Goal: Task Accomplishment & Management: Manage account settings

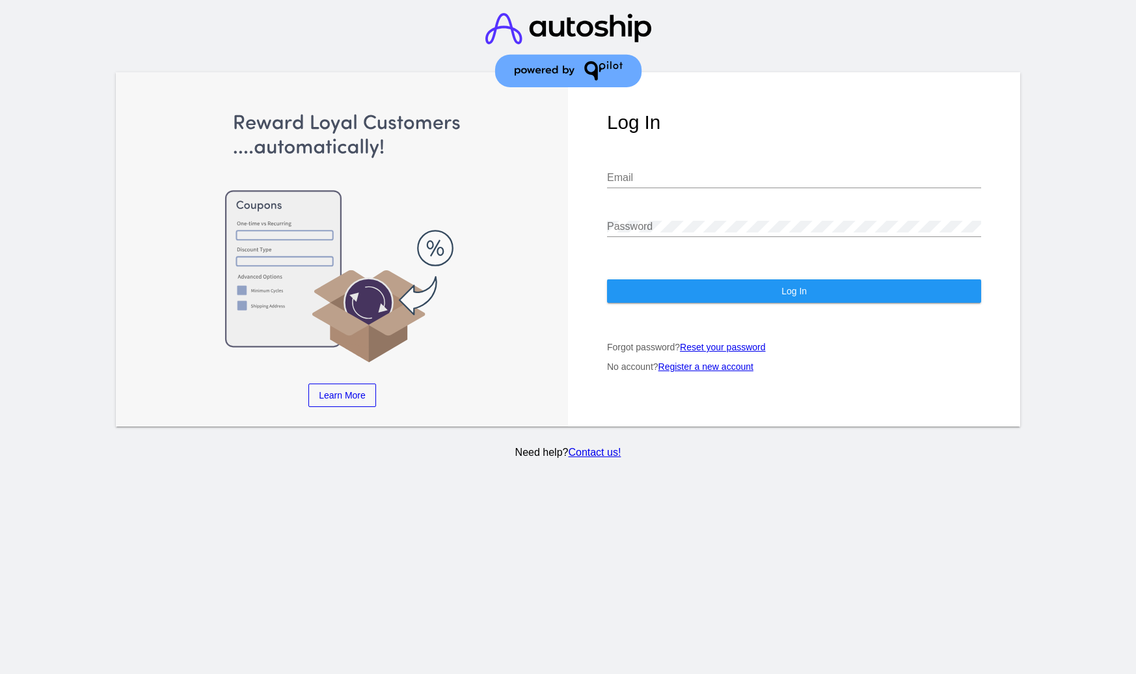
type input "[EMAIL_ADDRESS][DOMAIN_NAME]"
click at [693, 279] on button "Log In" at bounding box center [794, 290] width 374 height 23
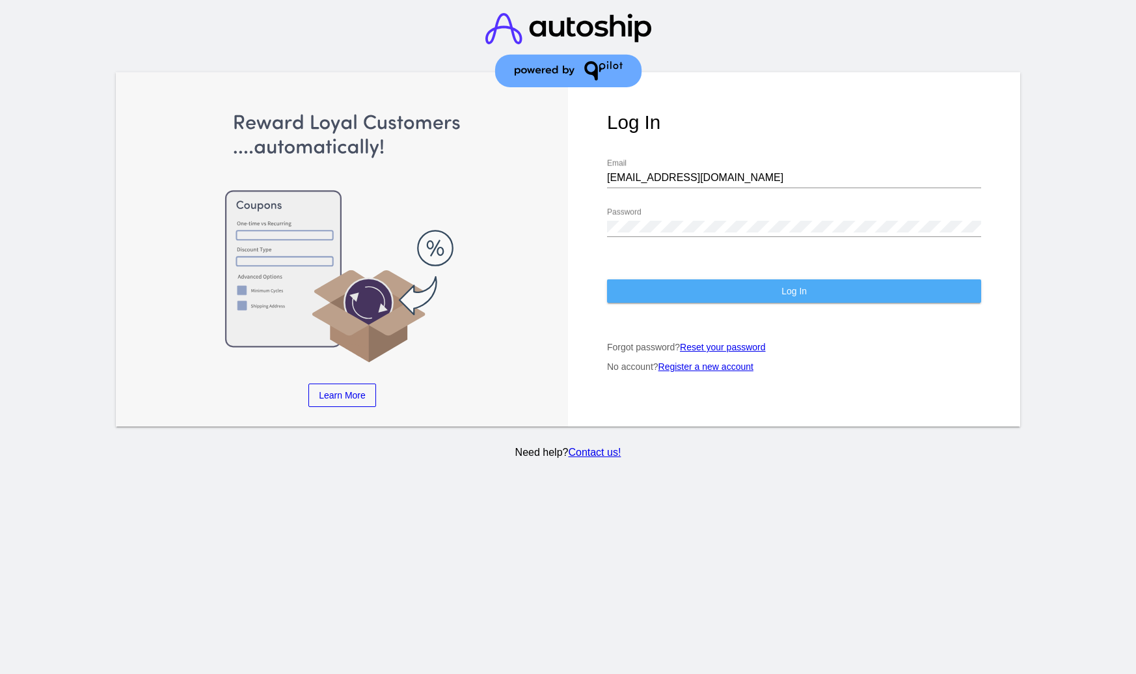
click at [693, 279] on button "Log In" at bounding box center [794, 290] width 374 height 23
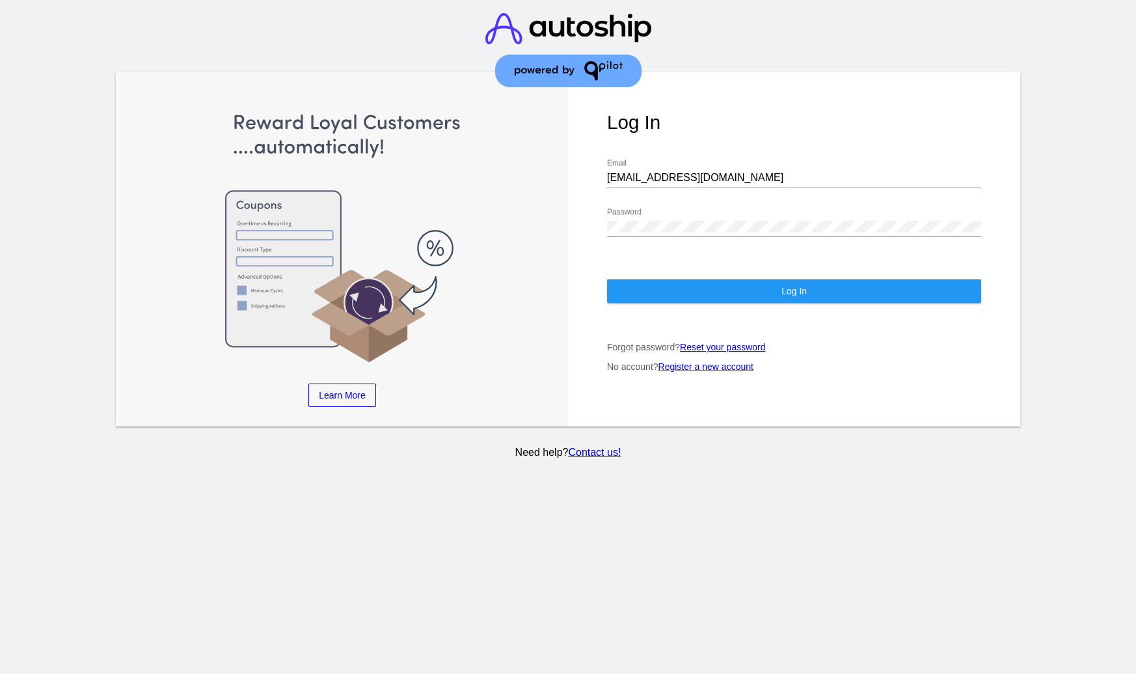
click at [693, 279] on button "Log In" at bounding box center [794, 290] width 374 height 23
click at [643, 279] on button "Log In" at bounding box center [794, 290] width 374 height 23
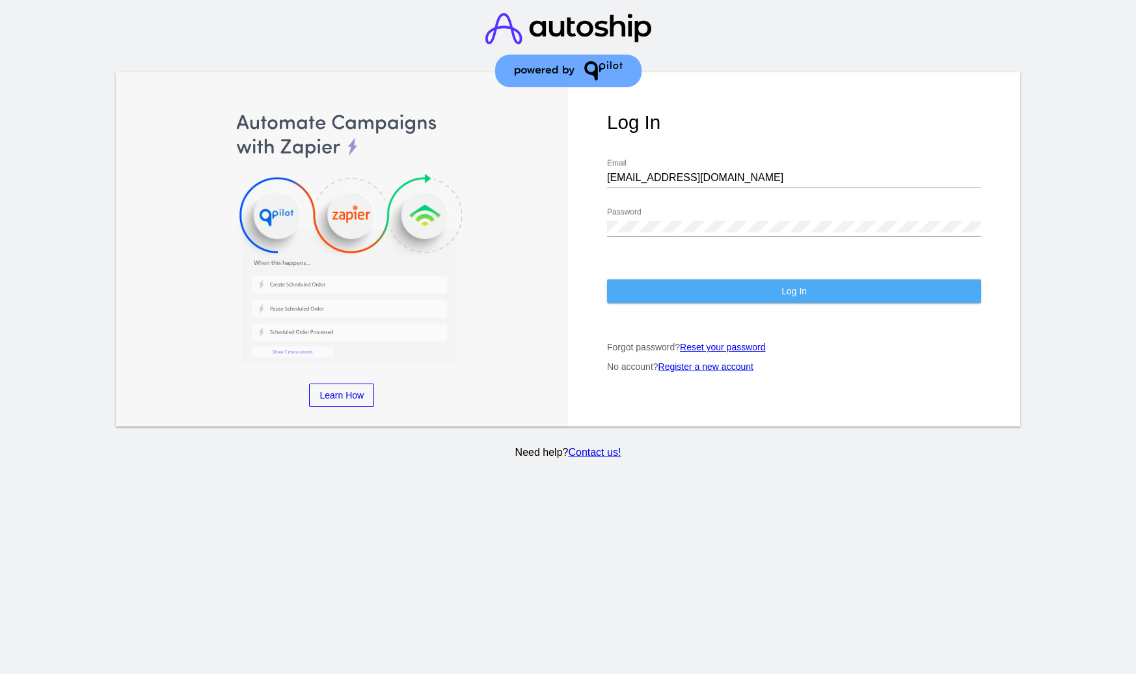
click at [724, 284] on button "Log In" at bounding box center [794, 290] width 374 height 23
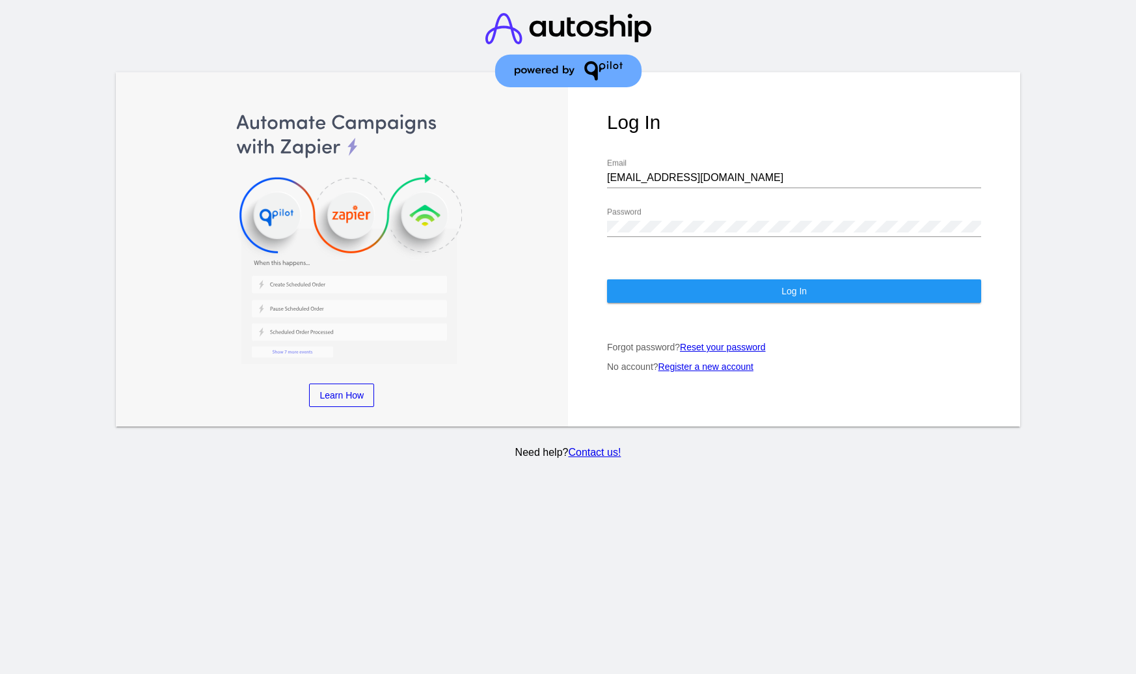
click at [565, 80] on img at bounding box center [568, 50] width 166 height 100
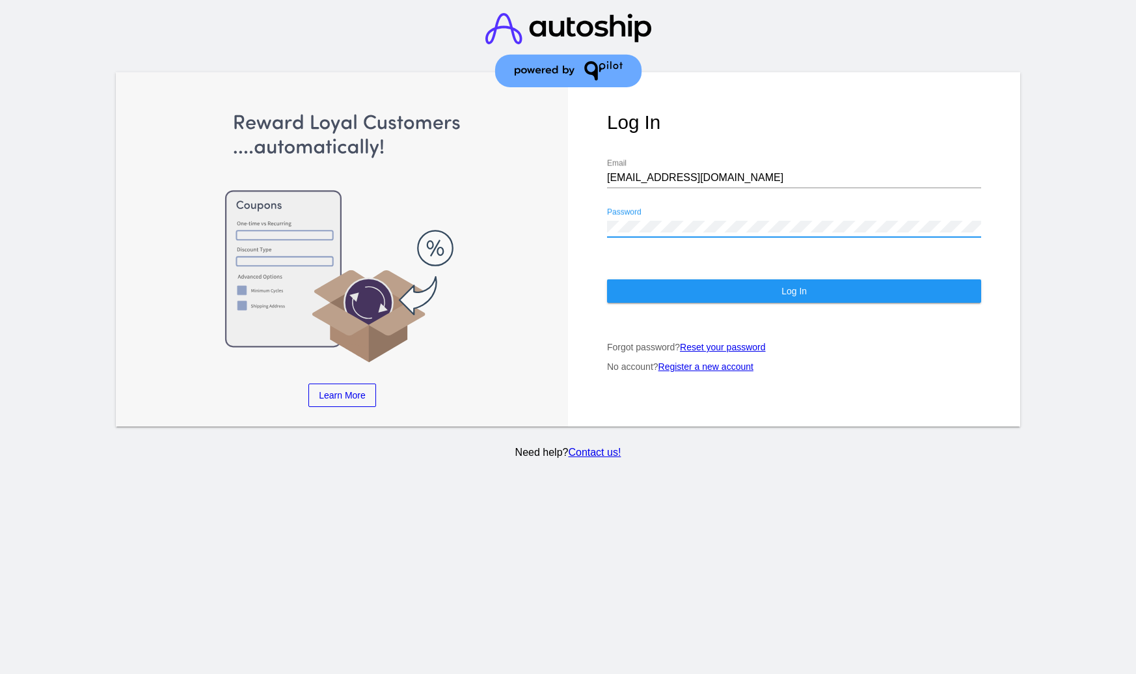
click at [634, 279] on button "Log In" at bounding box center [794, 290] width 374 height 23
click at [640, 265] on div "Log In [EMAIL_ADDRESS][DOMAIN_NAME] Email Password Log In Forgot password? Rese…" at bounding box center [794, 249] width 452 height 354
click at [637, 279] on button "Log In" at bounding box center [794, 290] width 374 height 23
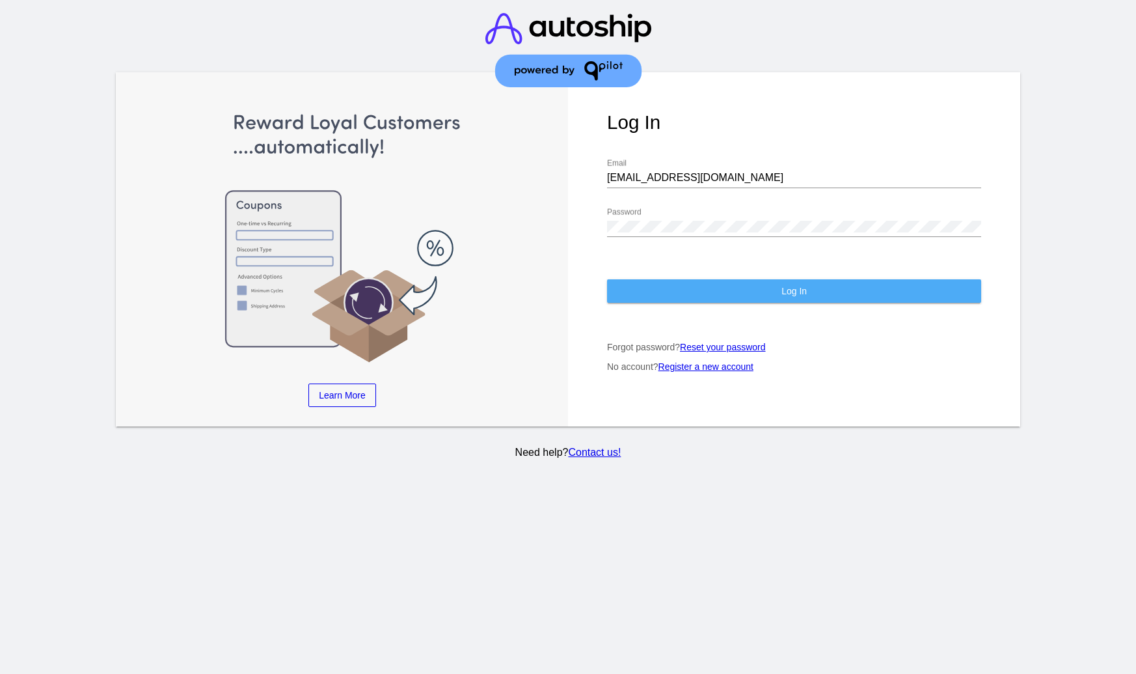
click at [638, 282] on button "Log In" at bounding box center [794, 290] width 374 height 23
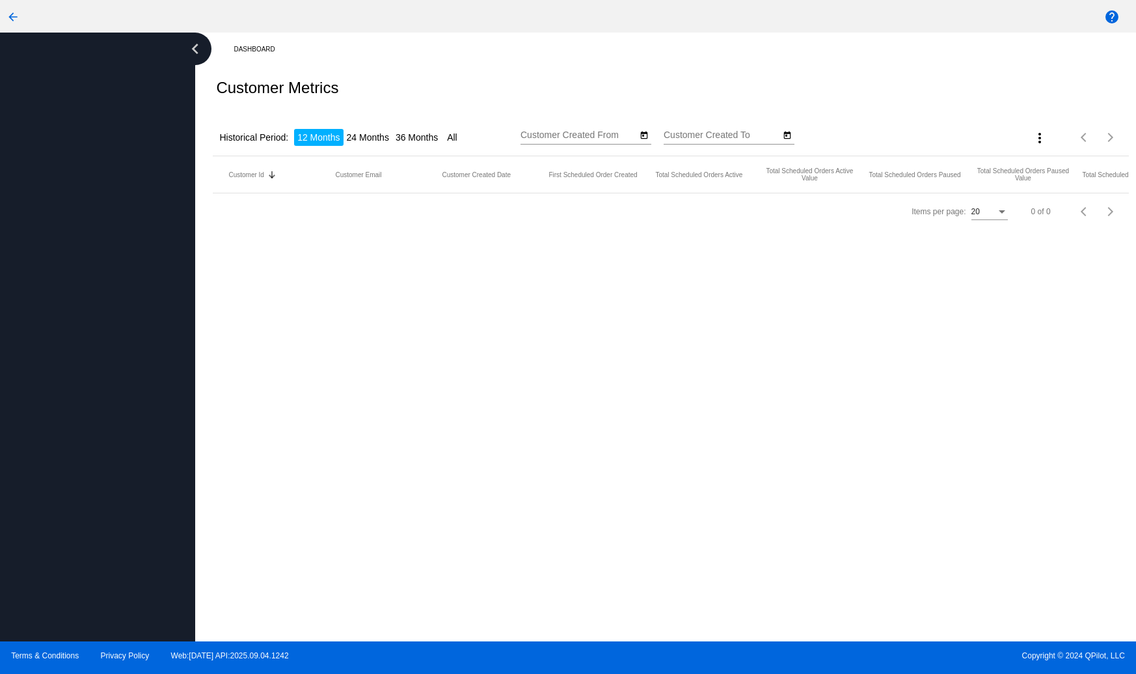
type input "[DATE]"
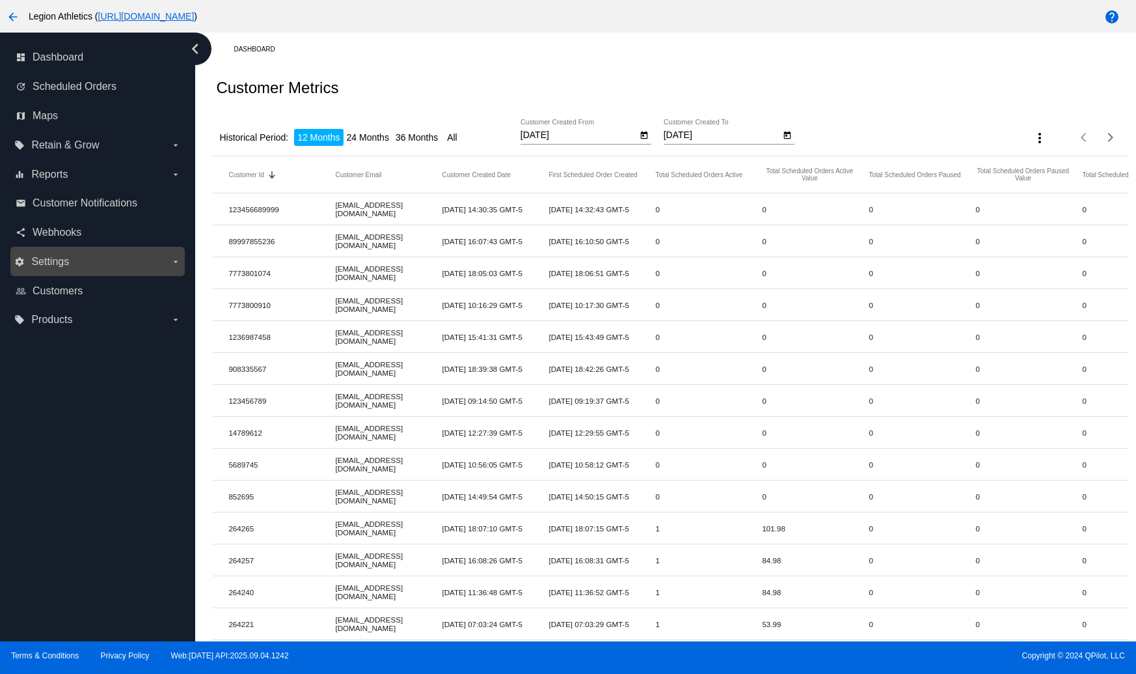
click at [124, 271] on label "settings Settings arrow_drop_down" at bounding box center [97, 261] width 166 height 21
click at [0, 0] on input "settings Settings arrow_drop_down" at bounding box center [0, 0] width 0 height 0
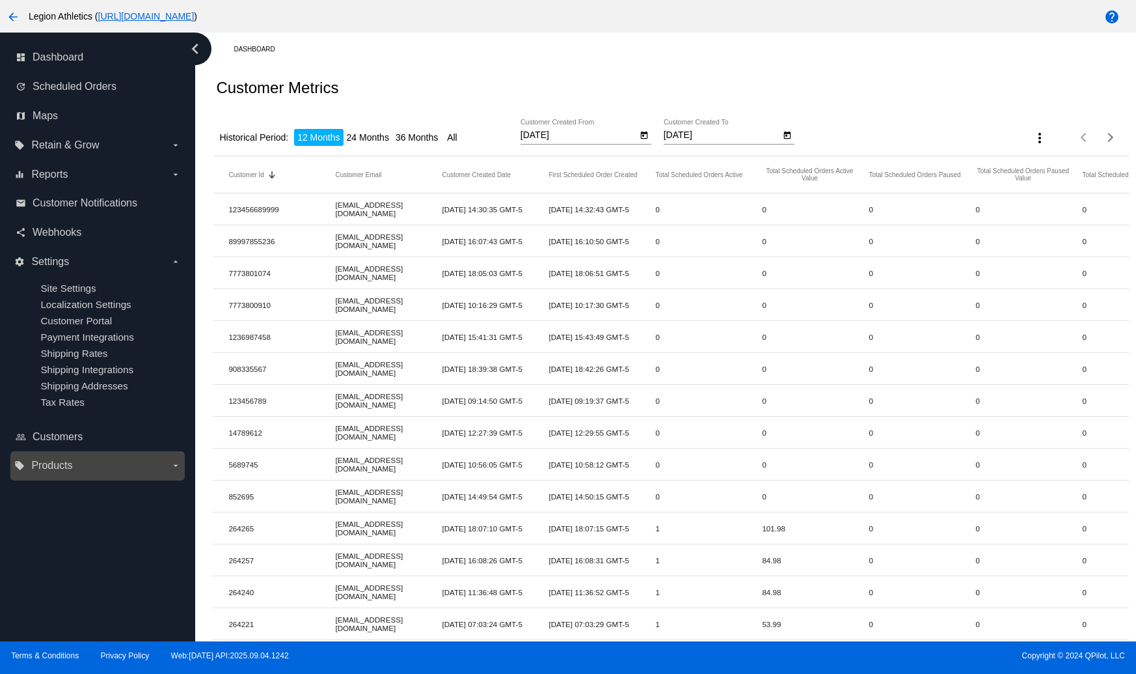
click at [95, 465] on label "local_offer Products arrow_drop_down" at bounding box center [97, 465] width 166 height 21
click at [0, 0] on input "local_offer Products arrow_drop_down" at bounding box center [0, 0] width 0 height 0
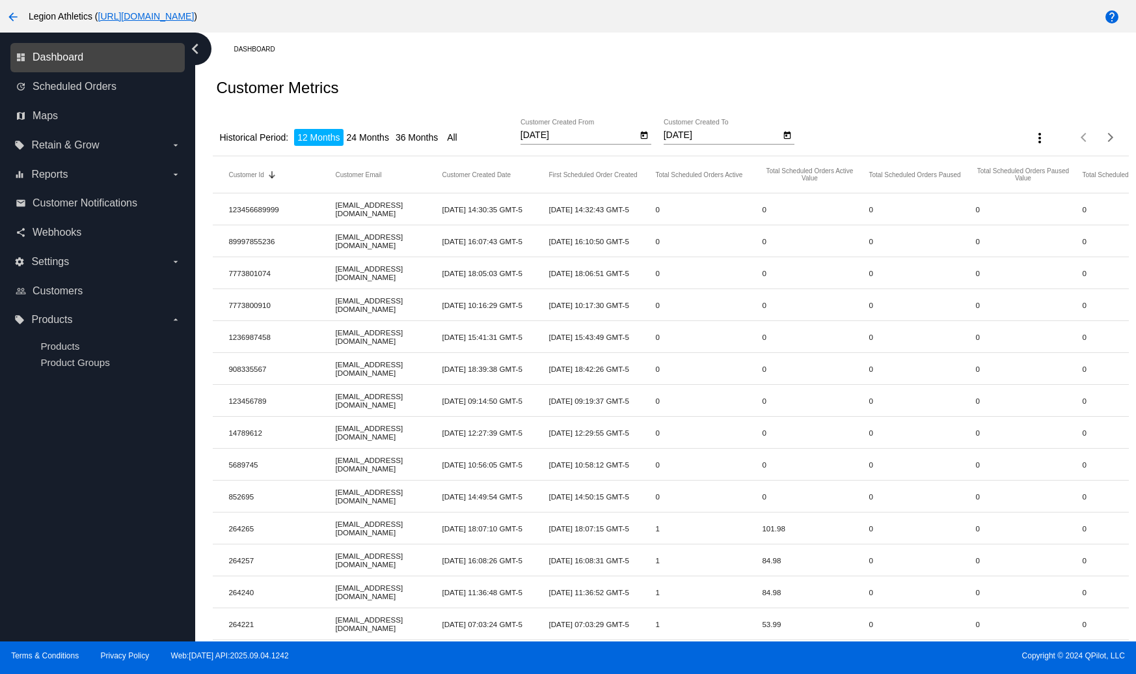
click at [36, 53] on span "Dashboard" at bounding box center [58, 57] width 51 height 12
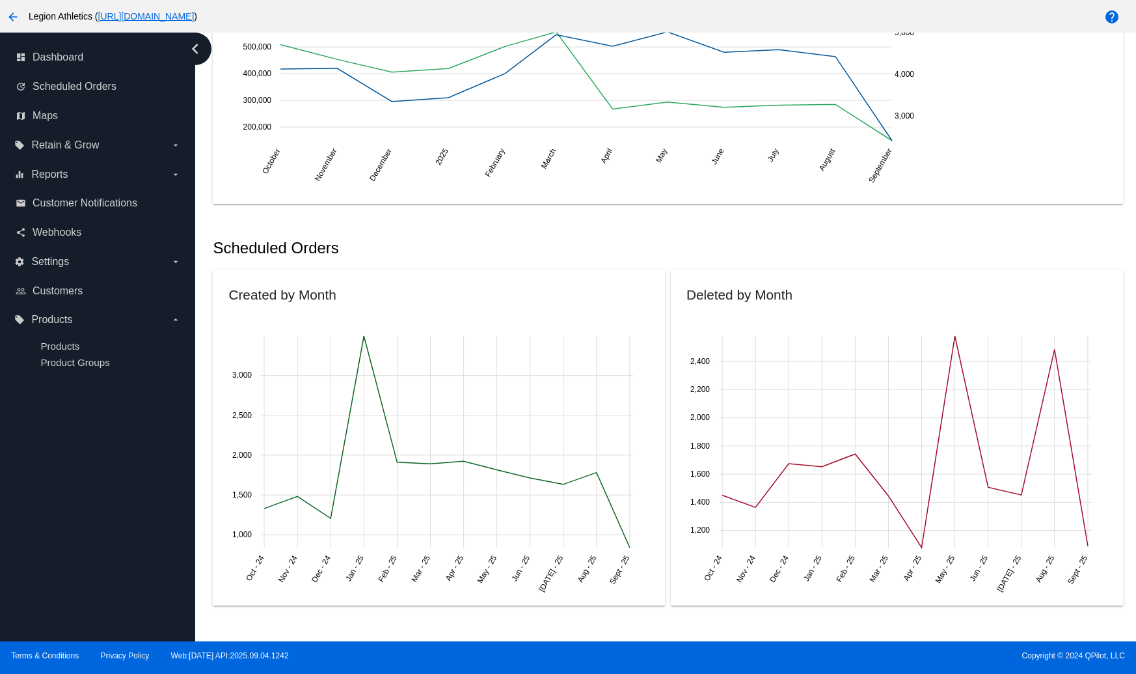
scroll to position [231, 0]
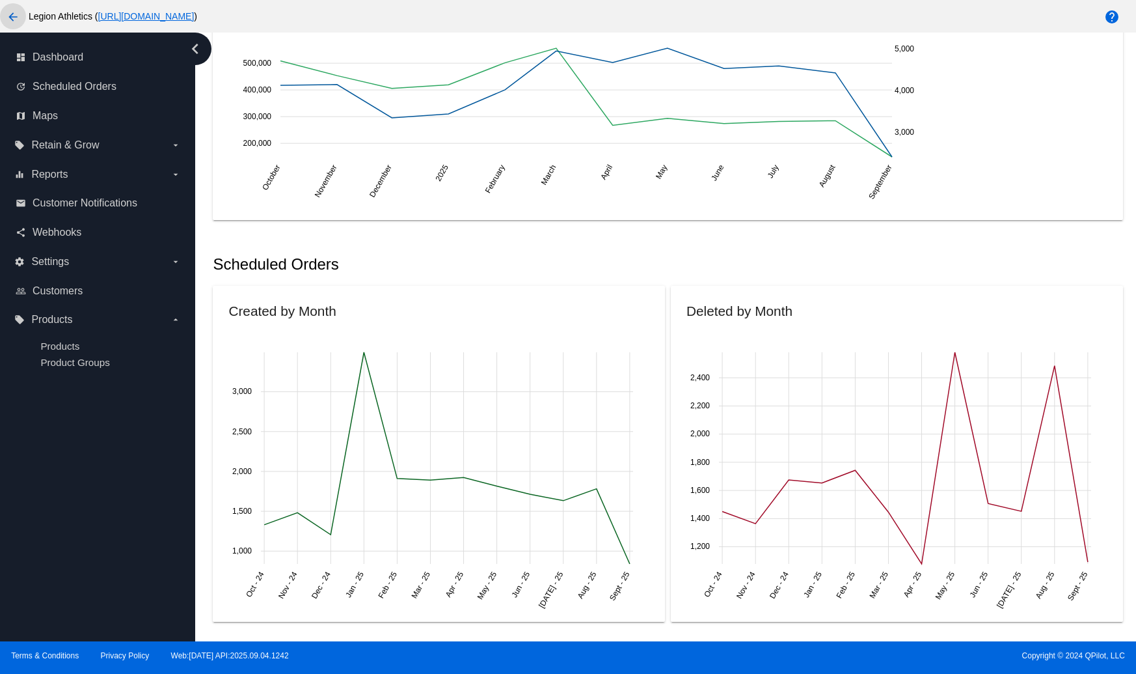
click at [12, 13] on mat-icon "arrow_back" at bounding box center [13, 17] width 16 height 16
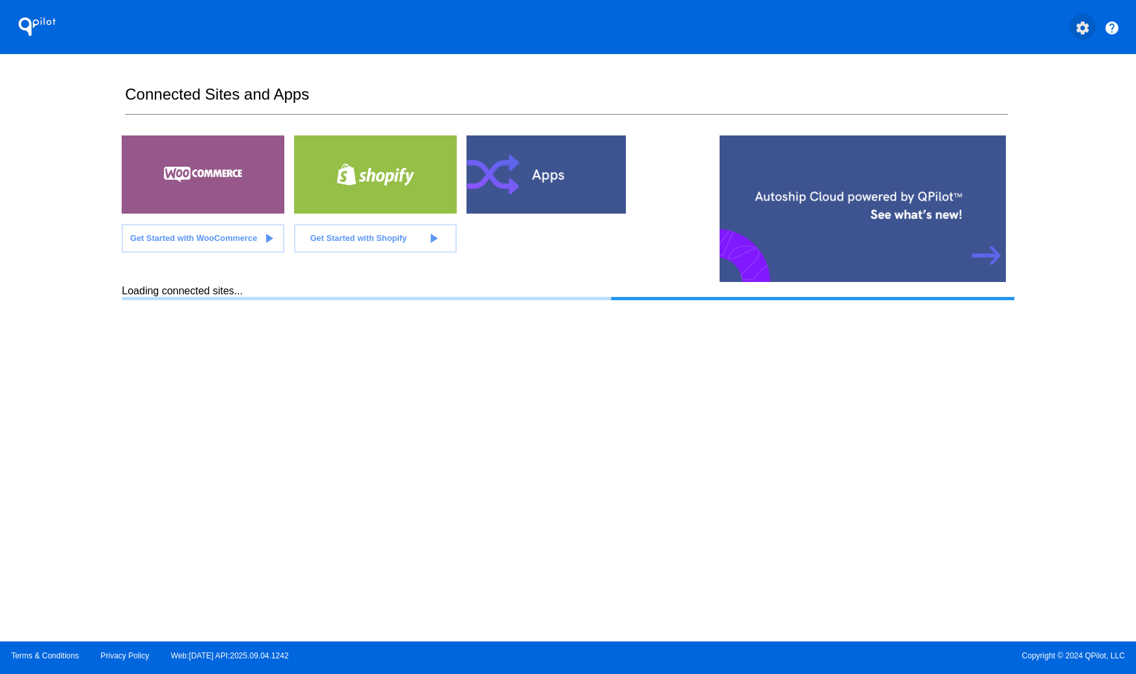
click at [1089, 30] on mat-icon "settings" at bounding box center [1083, 28] width 16 height 16
click at [1059, 31] on span "My Account" at bounding box center [1038, 34] width 54 height 11
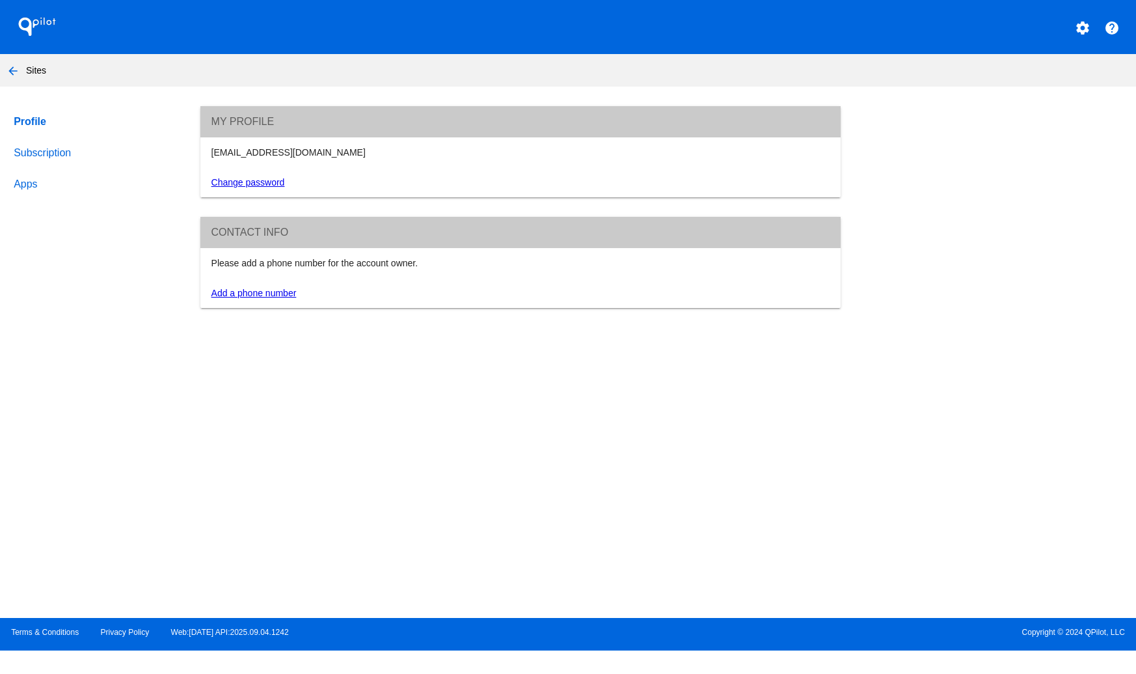
click at [55, 158] on link "Subscription" at bounding box center [94, 152] width 167 height 31
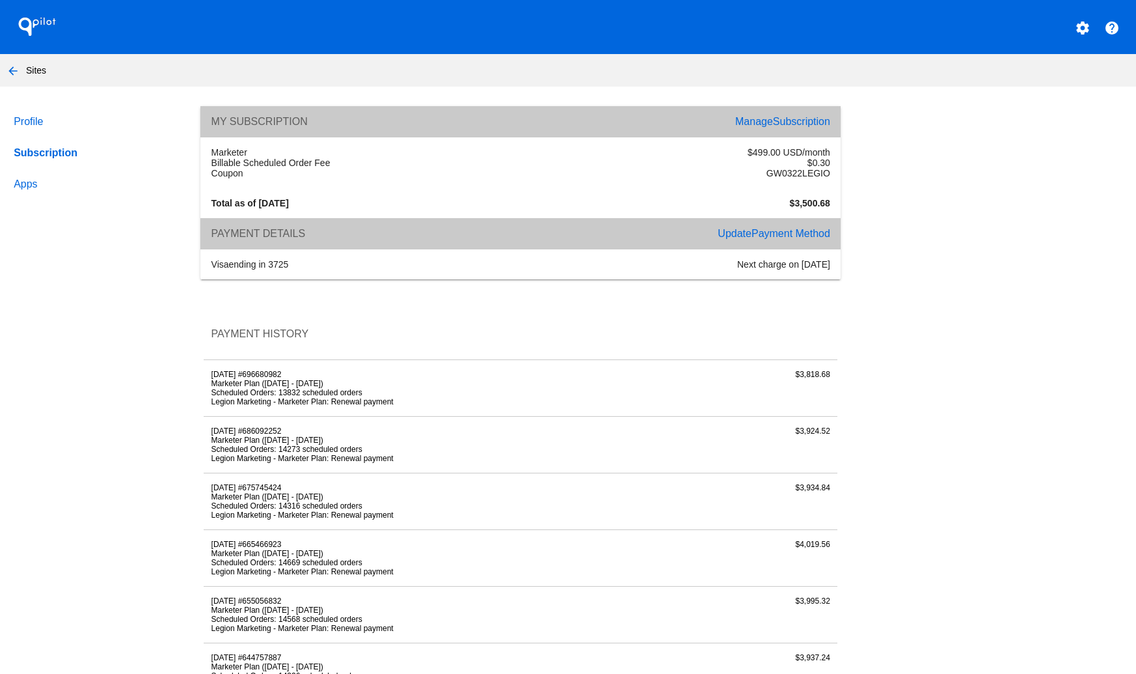
click at [767, 124] on link "Manage Subscription" at bounding box center [782, 121] width 95 height 11
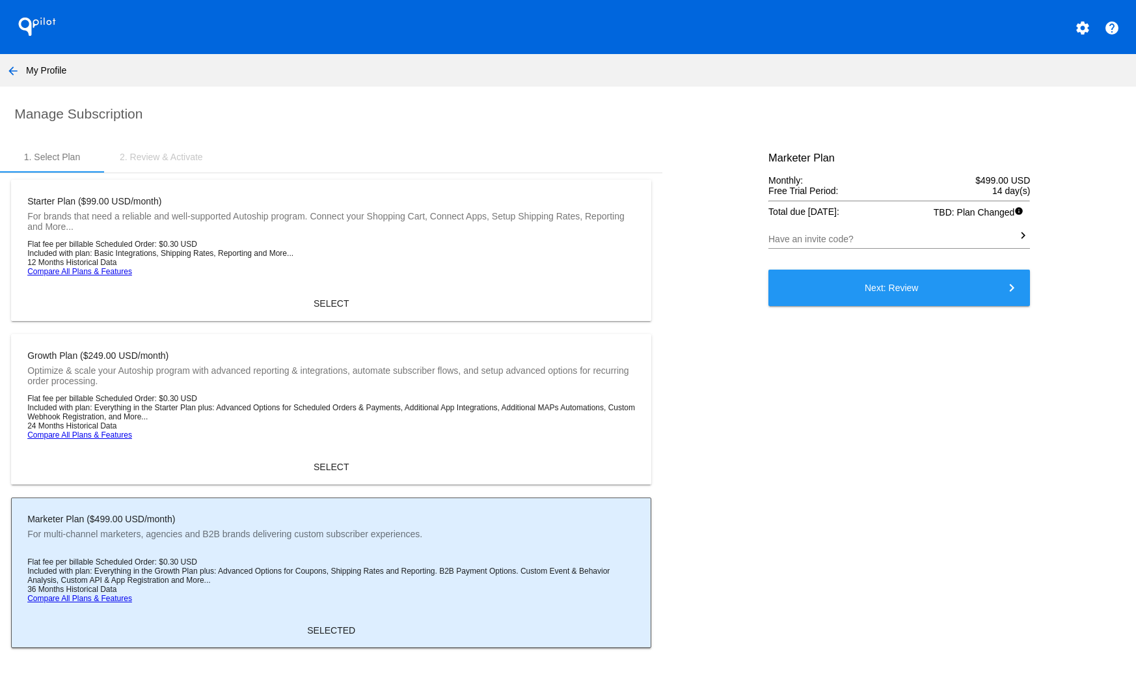
scroll to position [33, 0]
